Goal: Task Accomplishment & Management: Manage account settings

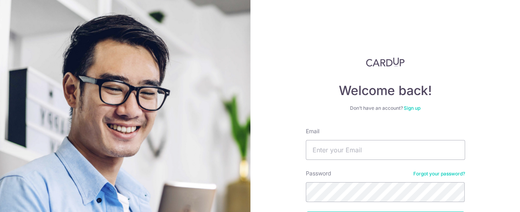
type input "[PERSON_NAME][EMAIL_ADDRESS][DOMAIN_NAME]"
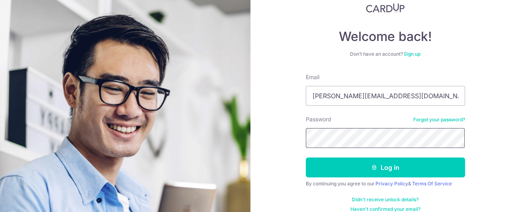
scroll to position [64, 0]
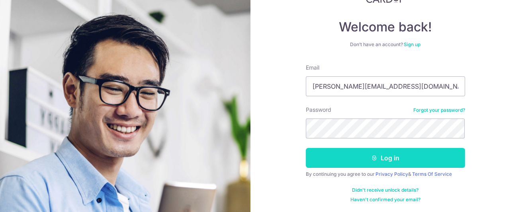
click at [383, 158] on button "Log in" at bounding box center [385, 158] width 159 height 20
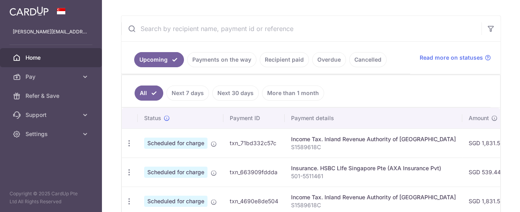
scroll to position [159, 0]
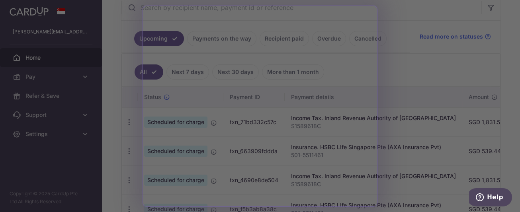
click at [402, 50] on div at bounding box center [262, 107] width 525 height 214
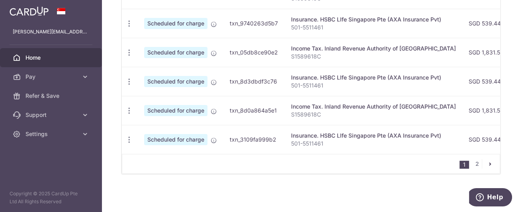
scroll to position [424, 0]
click at [487, 167] on icon "pager" at bounding box center [490, 164] width 6 height 6
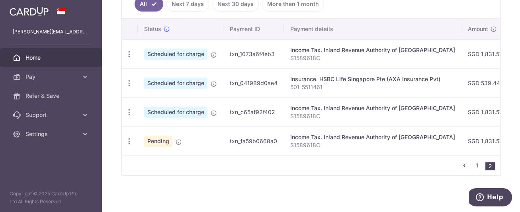
scroll to position [228, 0]
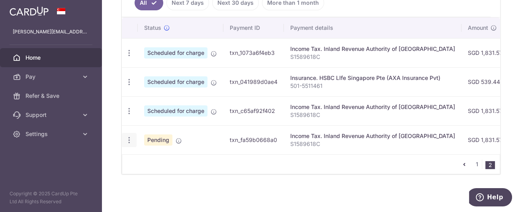
click at [125, 57] on icon "button" at bounding box center [129, 53] width 8 height 8
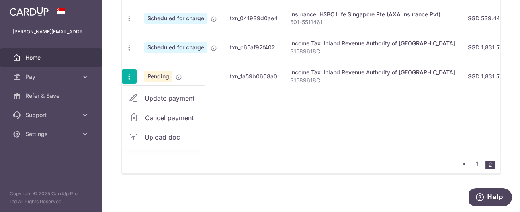
scroll to position [327, 0]
click at [144, 94] on span "Update payment" at bounding box center [171, 99] width 54 height 10
radio input "true"
type input "1,831.57"
type input "[DATE]"
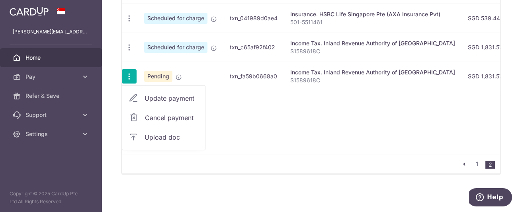
type input "S1589618C"
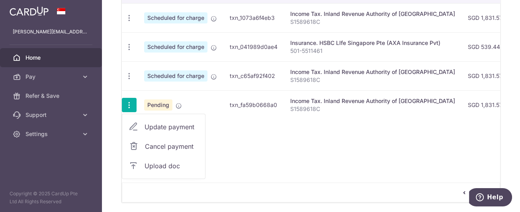
type input "VTAX25R"
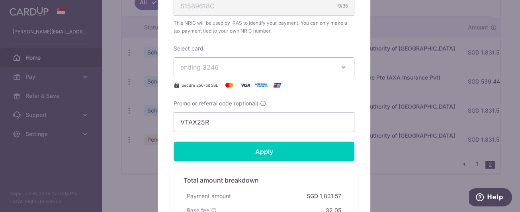
scroll to position [318, 0]
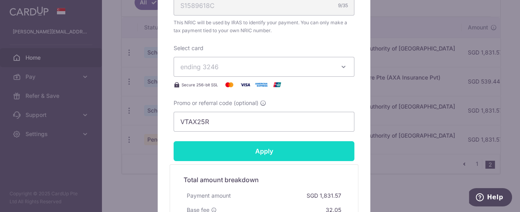
click at [263, 152] on input "Apply" at bounding box center [264, 151] width 181 height 20
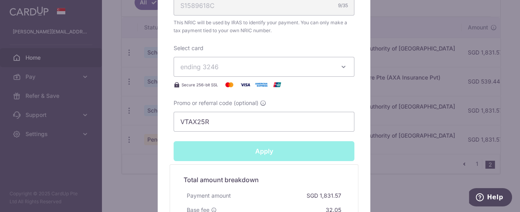
type input "Successfully Applied"
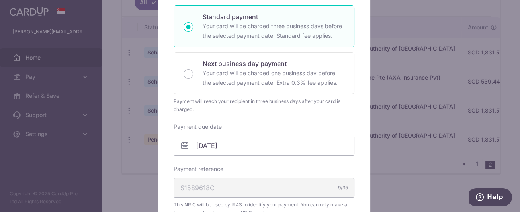
scroll to position [34, 0]
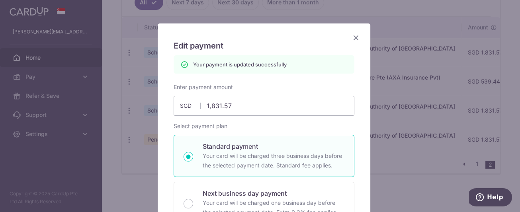
click at [353, 37] on icon "Close" at bounding box center [356, 38] width 10 height 10
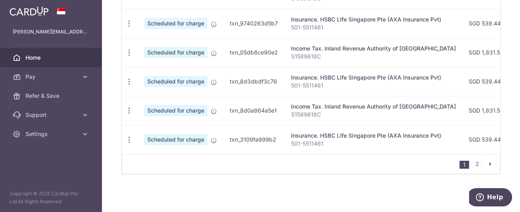
scroll to position [437, 0]
click at [474, 164] on link "2" at bounding box center [477, 164] width 10 height 10
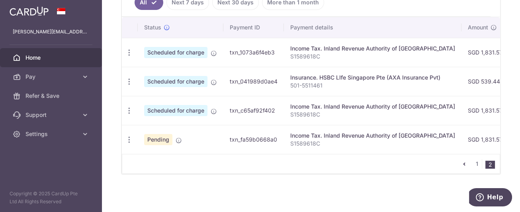
scroll to position [211, 0]
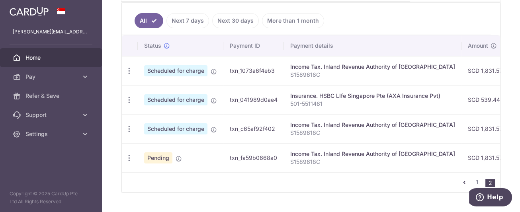
click at [135, 28] on link "All" at bounding box center [149, 20] width 29 height 15
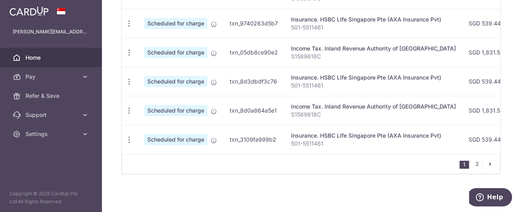
scroll to position [437, 0]
click at [472, 165] on link "2" at bounding box center [477, 164] width 10 height 10
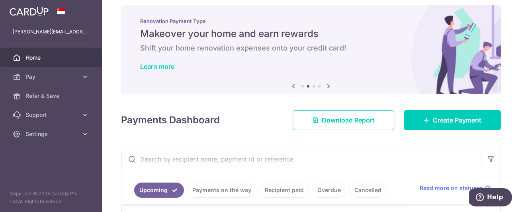
scroll to position [0, 0]
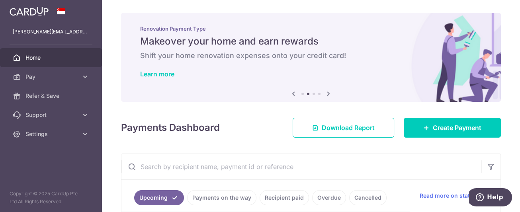
drag, startPoint x: 396, startPoint y: 4, endPoint x: 223, endPoint y: 15, distance: 173.9
click at [0, 0] on header at bounding box center [0, 0] width 0 height 0
click at [0, 0] on icon "button" at bounding box center [0, 0] width 0 height 0
click at [80, 132] on link "Settings" at bounding box center [51, 134] width 102 height 19
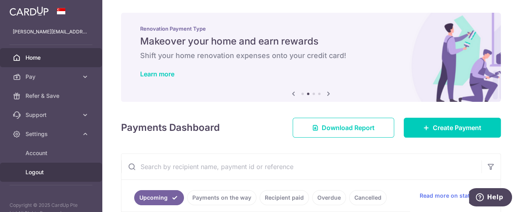
click at [44, 175] on span "Logout" at bounding box center [51, 172] width 53 height 8
